Goal: Information Seeking & Learning: Check status

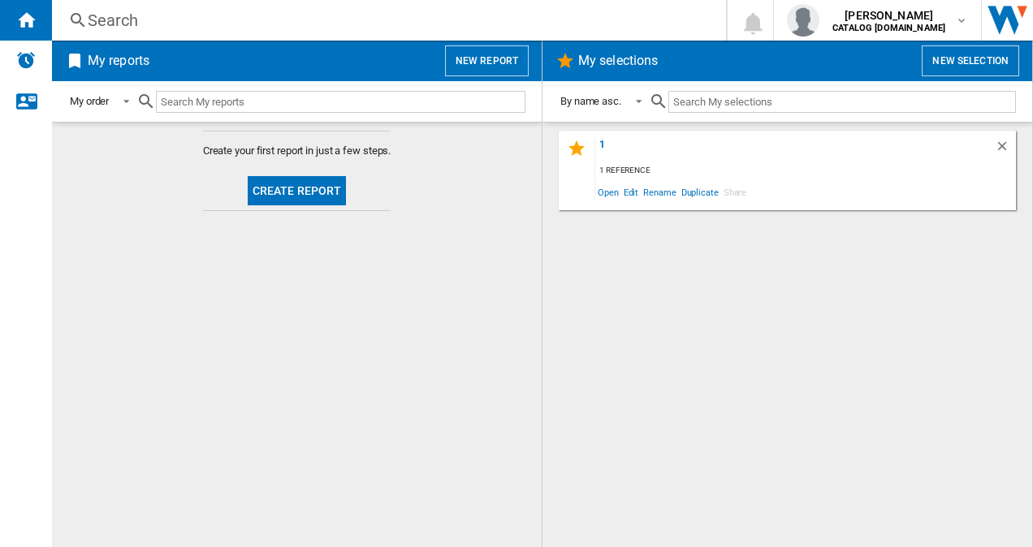
click at [235, 23] on div "Search" at bounding box center [386, 20] width 596 height 23
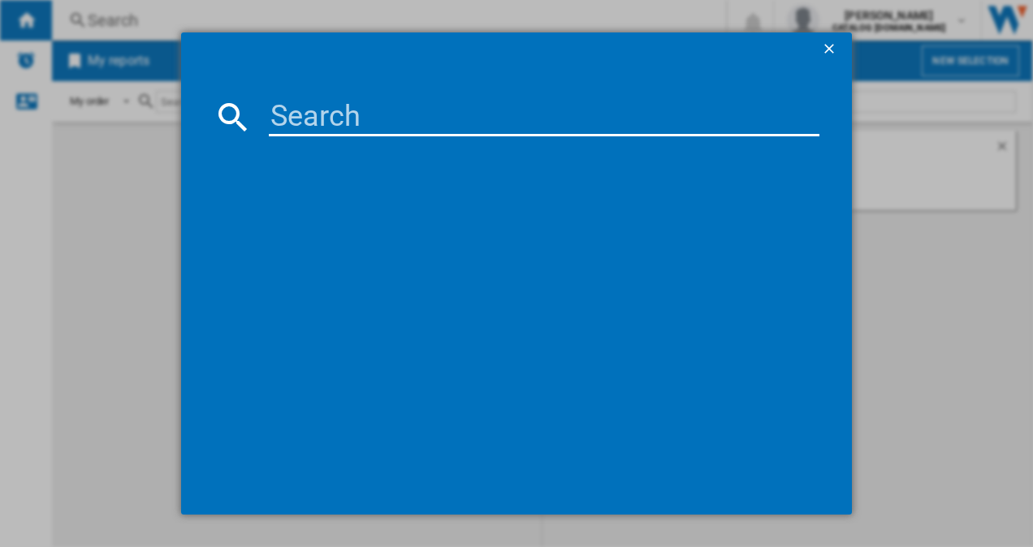
click at [310, 122] on input at bounding box center [544, 116] width 551 height 39
paste input "KGN27NWEAG"
type input "KGN27NWEAG"
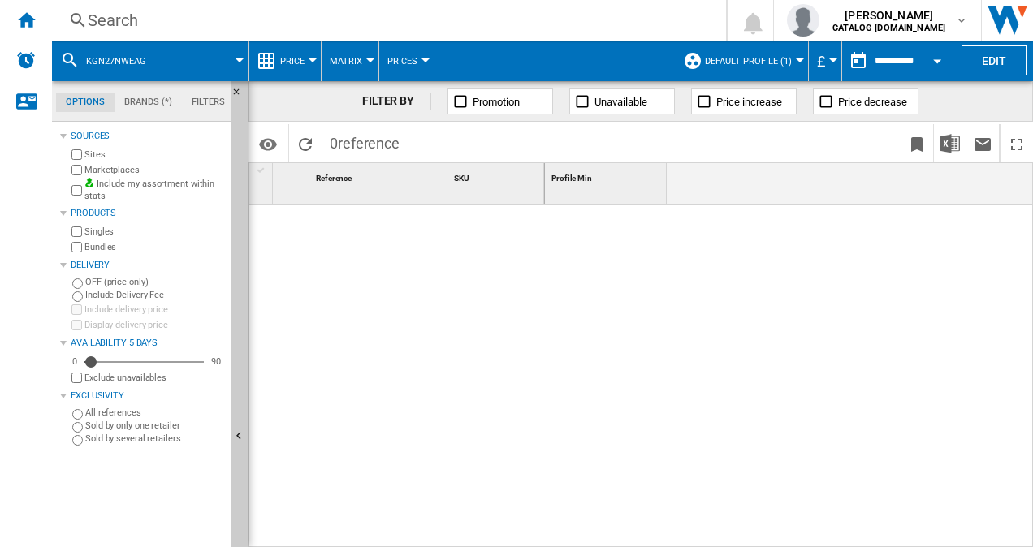
click at [742, 62] on span "Default profile (1)" at bounding box center [748, 61] width 87 height 11
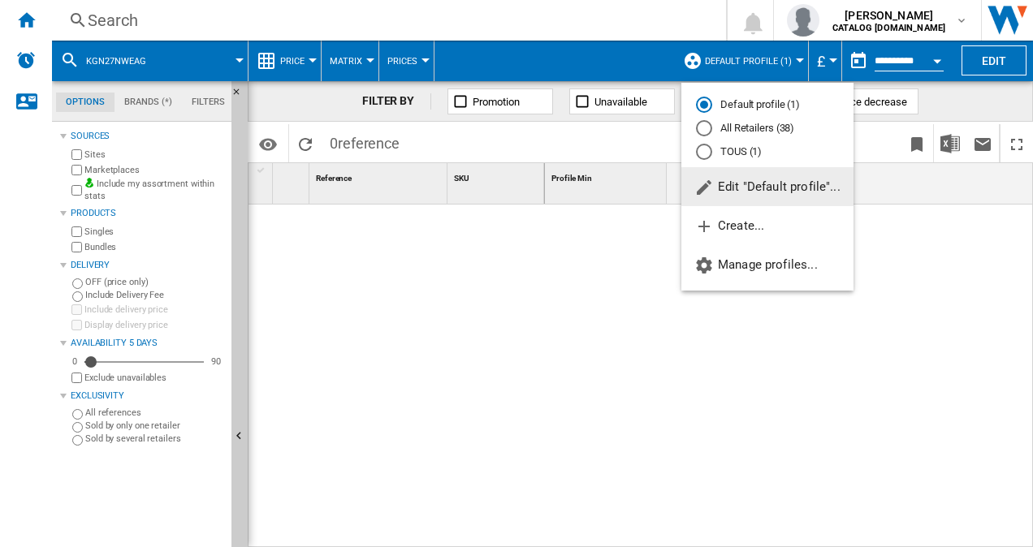
click at [754, 125] on md-radio-button "All Retailers (38)" at bounding box center [767, 128] width 143 height 15
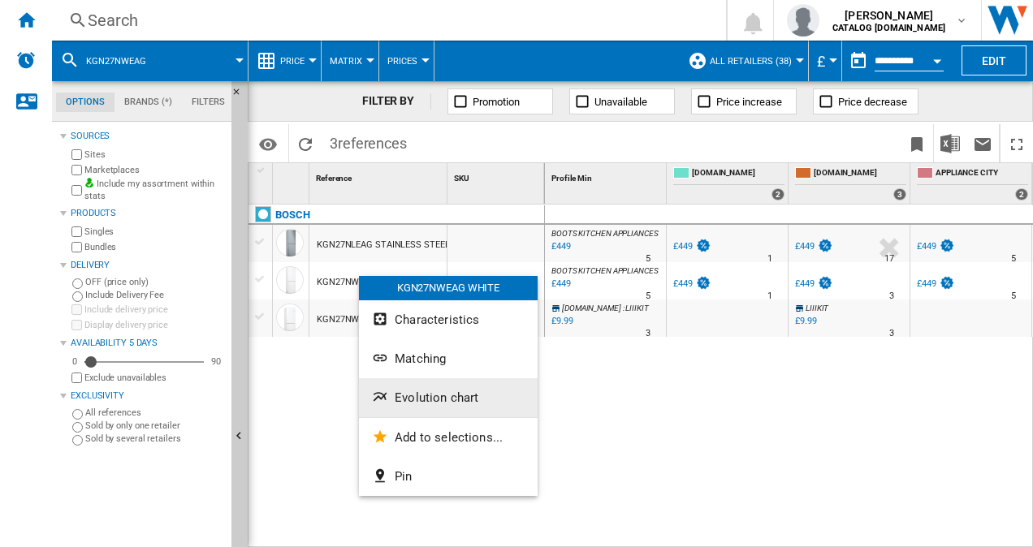
click at [450, 398] on span "Evolution chart" at bounding box center [437, 398] width 84 height 15
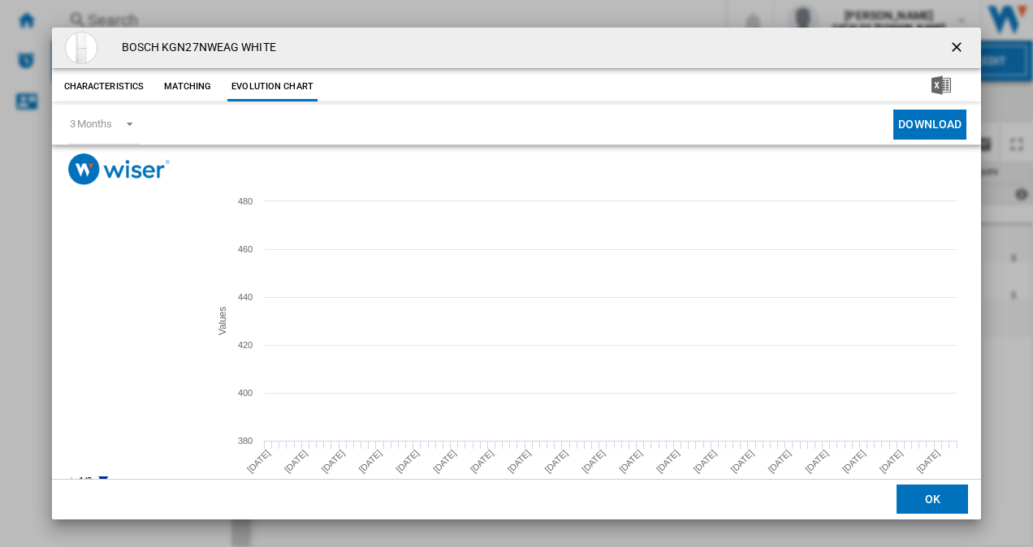
scroll to position [30, 0]
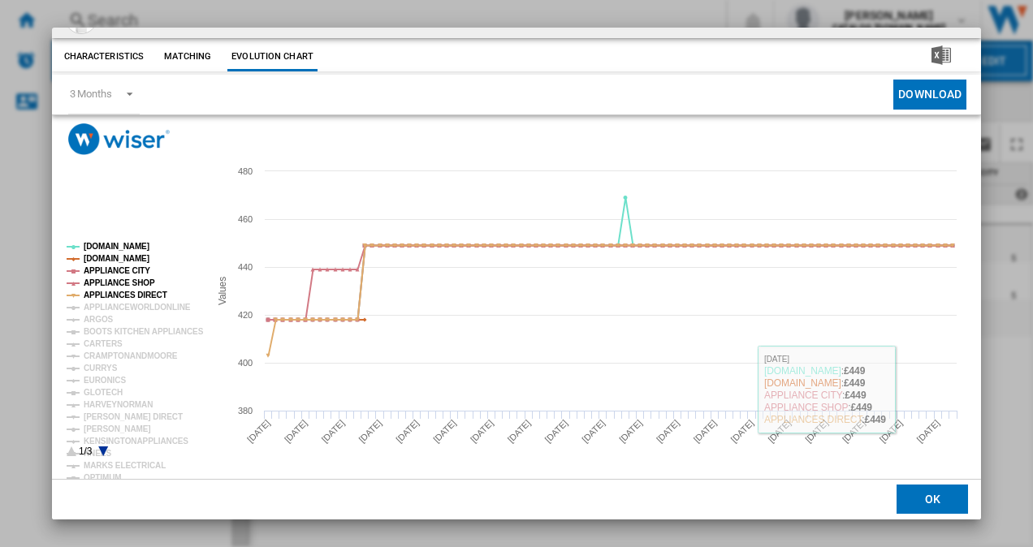
click at [909, 507] on button "OK" at bounding box center [931, 500] width 71 height 29
